Goal: Task Accomplishment & Management: Complete application form

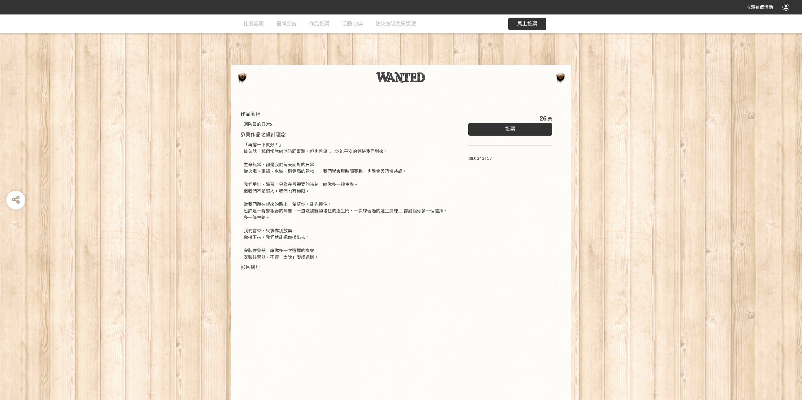
click at [496, 134] on div "投票" at bounding box center [510, 129] width 84 height 13
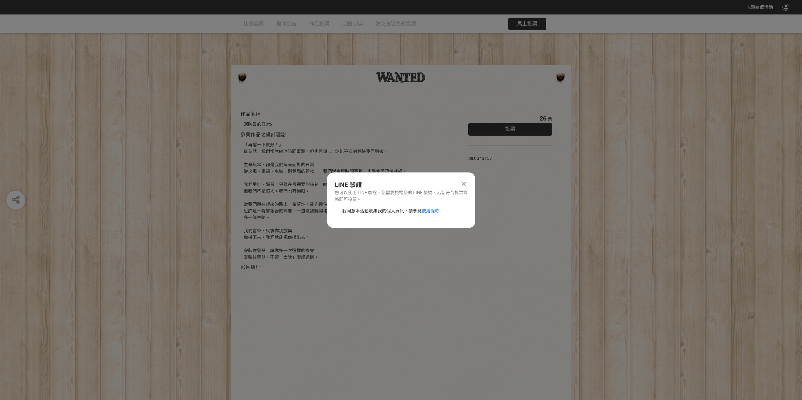
click at [343, 211] on span "我同意本活動收集我的個人資訊，請參見 使用條款" at bounding box center [390, 211] width 97 height 7
click at [339, 211] on input "我同意本活動收集我的個人資訊，請參見 使用條款" at bounding box center [337, 211] width 4 height 4
checkbox input "false"
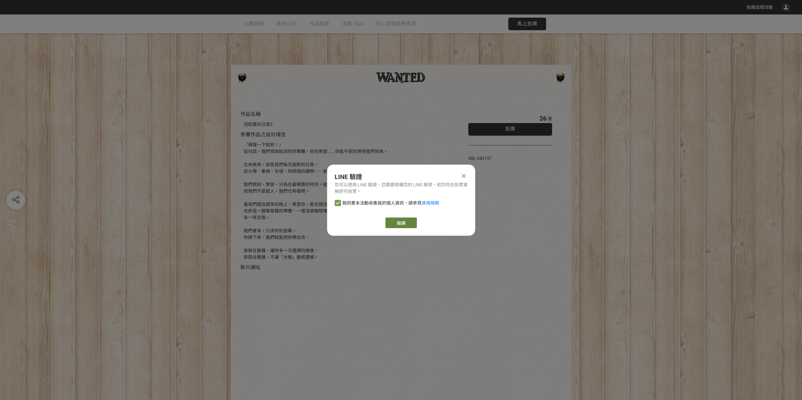
click at [399, 222] on link "繼續" at bounding box center [401, 223] width 32 height 11
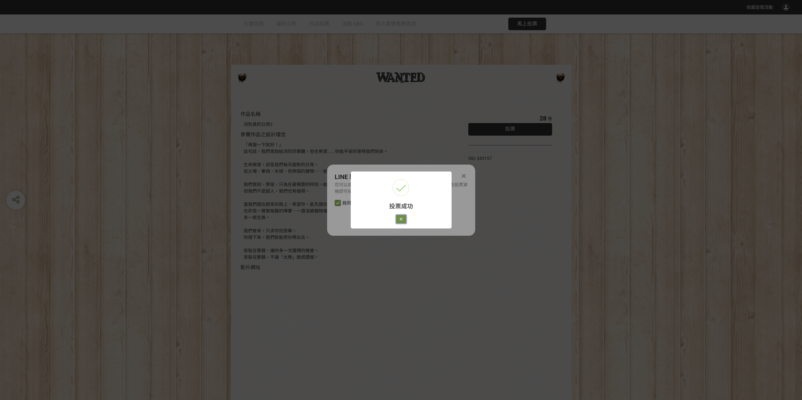
click at [399, 218] on button "好" at bounding box center [401, 219] width 10 height 9
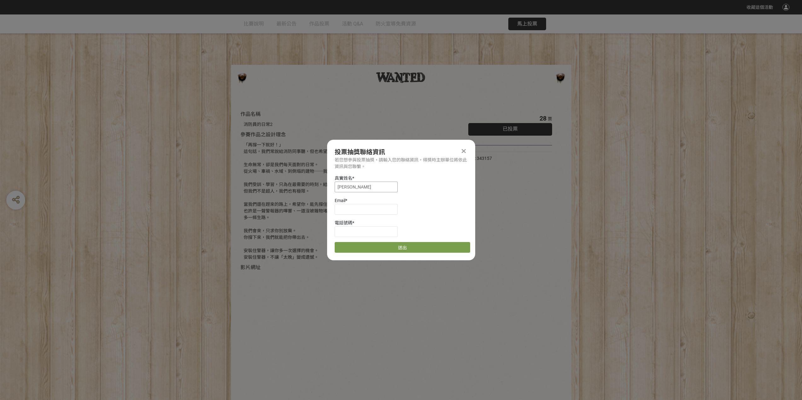
click at [357, 190] on input "[PERSON_NAME]" at bounding box center [366, 187] width 63 height 11
drag, startPoint x: 357, startPoint y: 190, endPoint x: 291, endPoint y: 188, distance: 65.9
click at [297, 189] on div "收藏這個活動 此網站由獎金獵人建置，若有網站建置需求 可洽 LINE: @irv0112w 分享 投票抽獎聯絡資訊 若您想參與投票抽獎，請輸入您的聯絡資訊，得…" at bounding box center [401, 212] width 802 height 424
type input "李瑞騰"
type input "ㄜ"
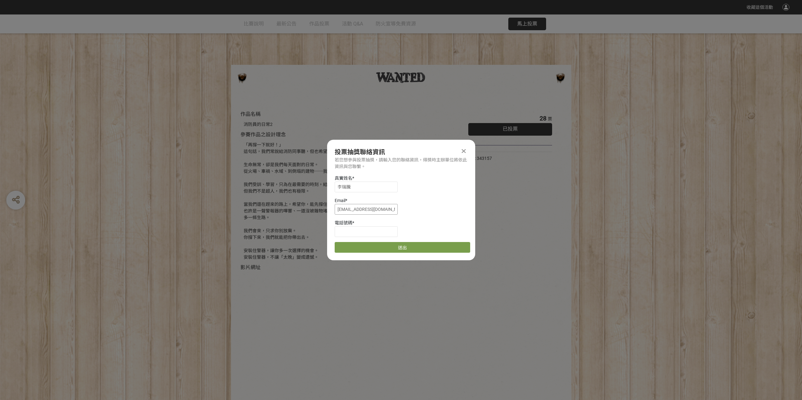
type input "[EMAIL_ADDRESS][DOMAIN_NAME]"
type input "0963429683"
click at [419, 248] on button "送出" at bounding box center [402, 247] width 135 height 11
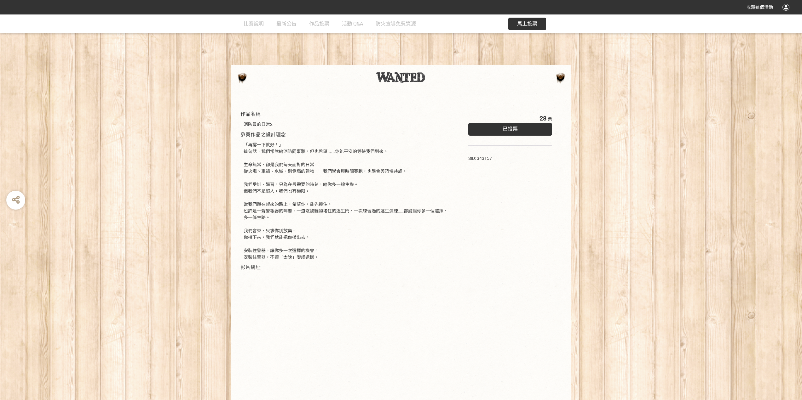
click at [508, 126] on div "已投票" at bounding box center [510, 129] width 84 height 13
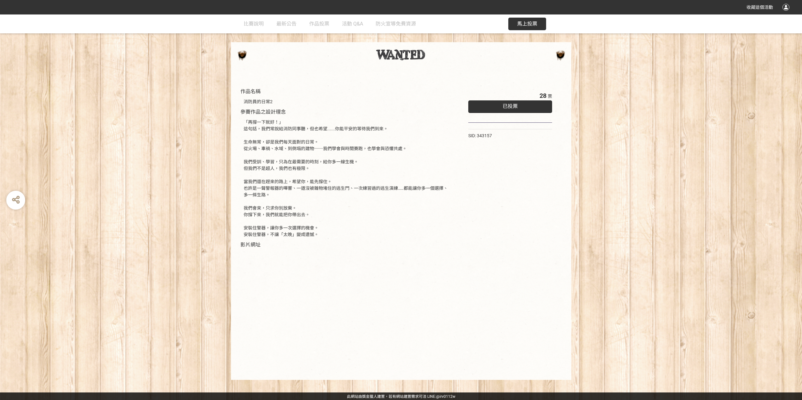
scroll to position [23, 0]
